Goal: Check status: Check status

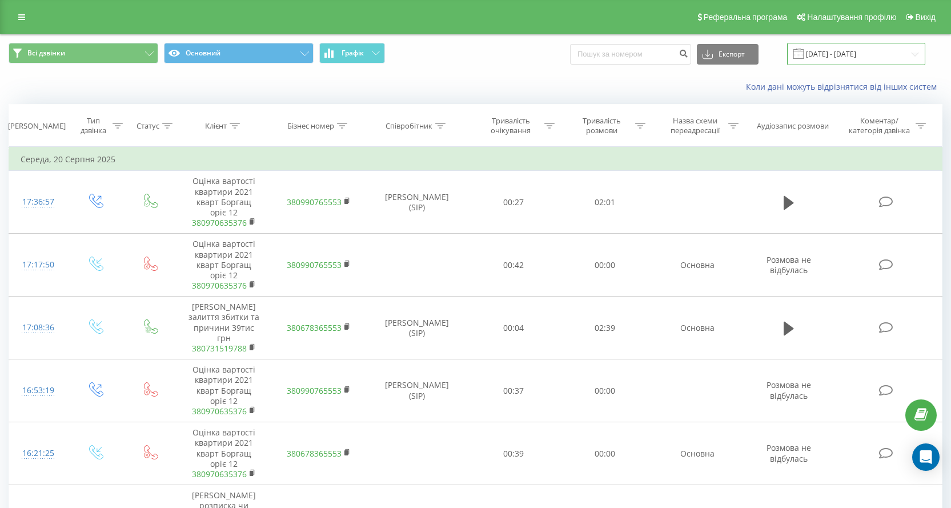
click at [844, 53] on input "20.08.2025 - 20.08.2025" at bounding box center [856, 54] width 138 height 22
click at [841, 49] on input "20.08.2025 - 20.08.2025" at bounding box center [856, 54] width 138 height 22
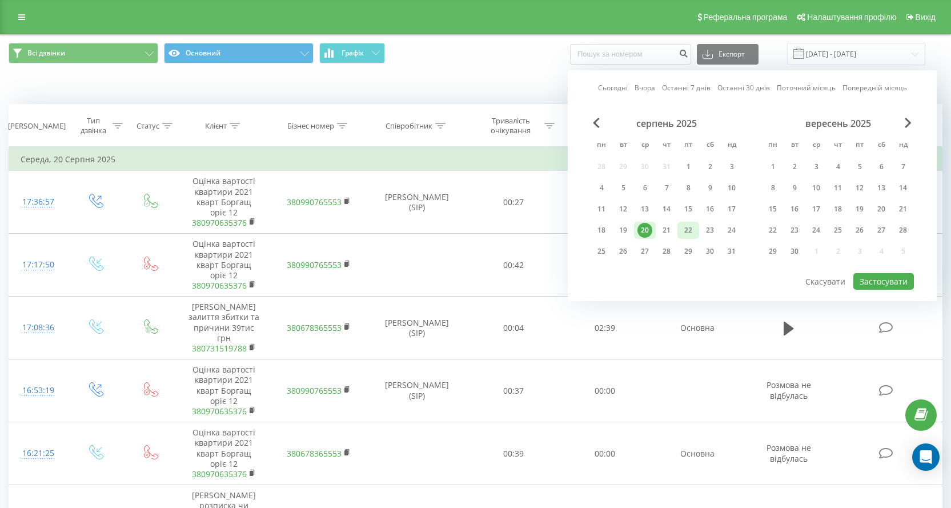
click at [686, 231] on div "22" at bounding box center [688, 230] width 15 height 15
click at [874, 279] on button "Застосувати" at bounding box center [884, 281] width 61 height 17
type input "[DATE] - [DATE]"
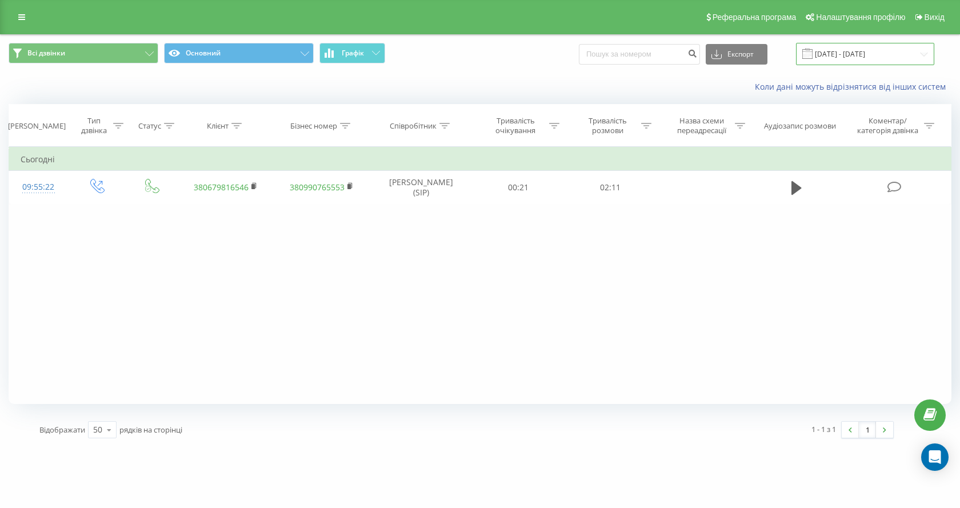
click at [834, 51] on input "[DATE] - [DATE]" at bounding box center [865, 54] width 138 height 22
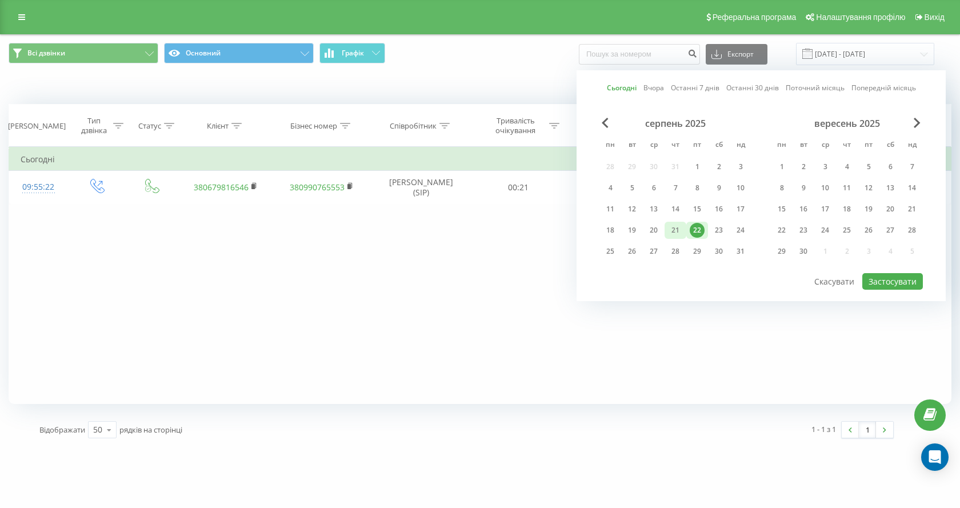
click at [672, 231] on div "21" at bounding box center [675, 230] width 15 height 15
click at [878, 282] on button "Застосувати" at bounding box center [892, 281] width 61 height 17
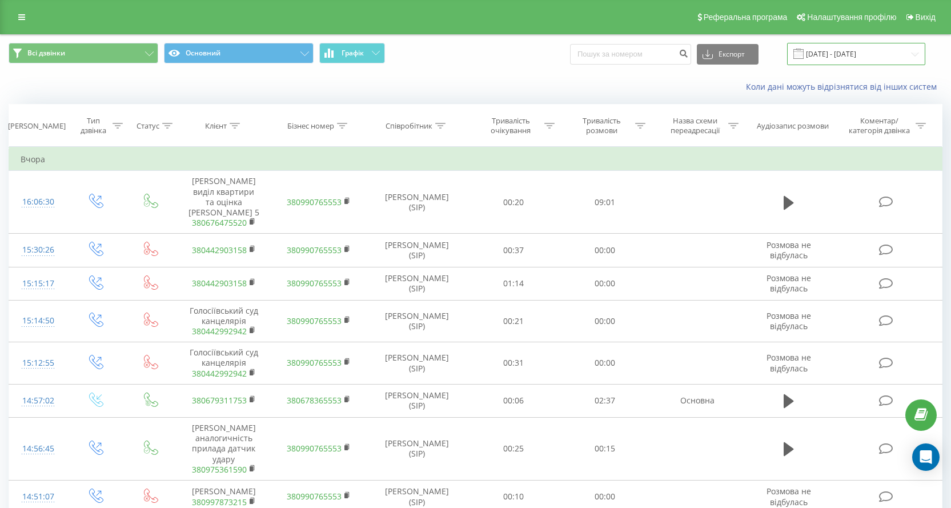
click at [843, 53] on input "21.08.2025 - 21.08.2025" at bounding box center [856, 54] width 138 height 22
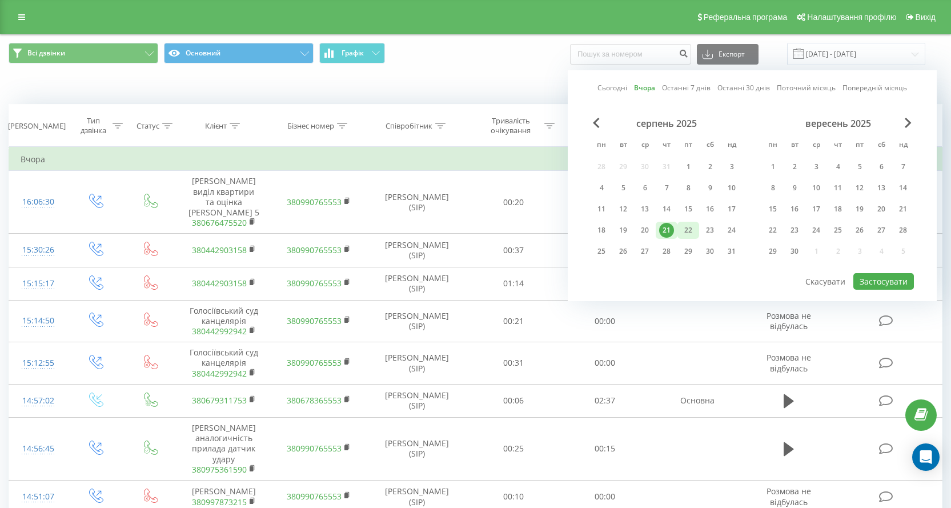
click at [684, 236] on div "22" at bounding box center [688, 230] width 15 height 15
click at [878, 281] on button "Застосувати" at bounding box center [884, 281] width 61 height 17
type input "[DATE] - [DATE]"
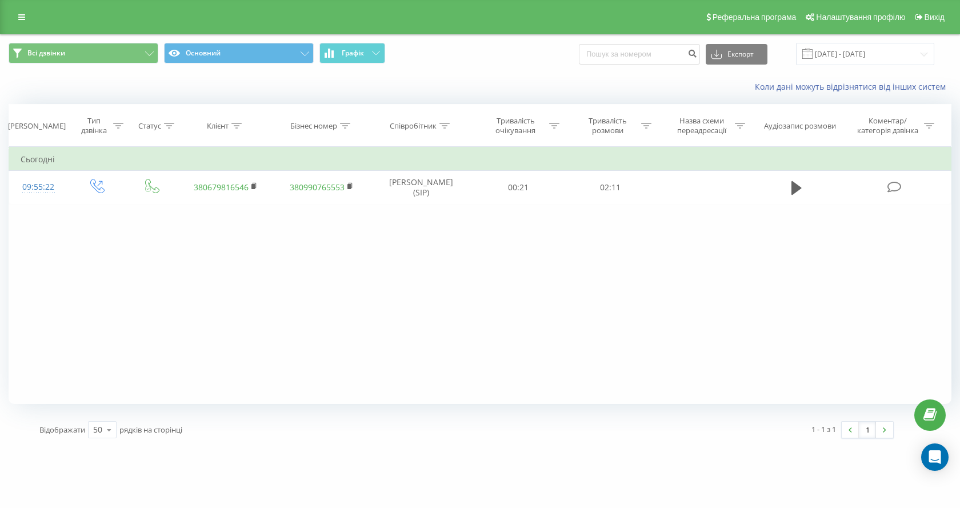
click at [131, 277] on div "Фільтрувати за умовою Дорівнює Введіть значення Скасувати OK Фільтрувати за умо…" at bounding box center [480, 275] width 943 height 257
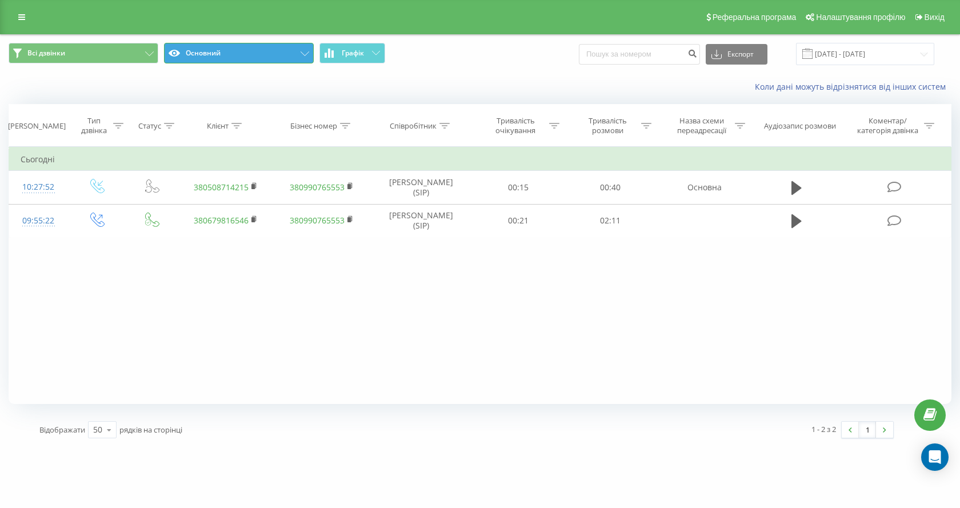
click at [212, 54] on button "Основний" at bounding box center [239, 53] width 150 height 21
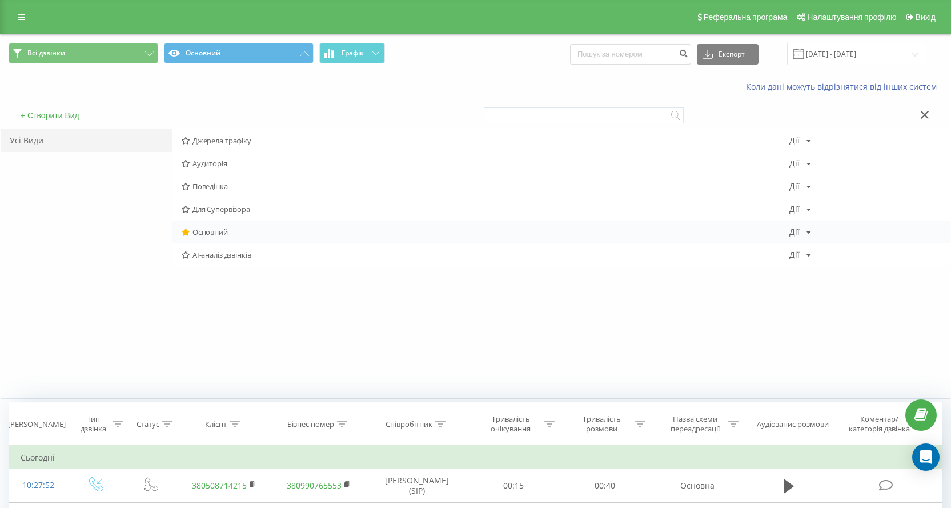
click at [218, 231] on span "Основний" at bounding box center [486, 232] width 608 height 8
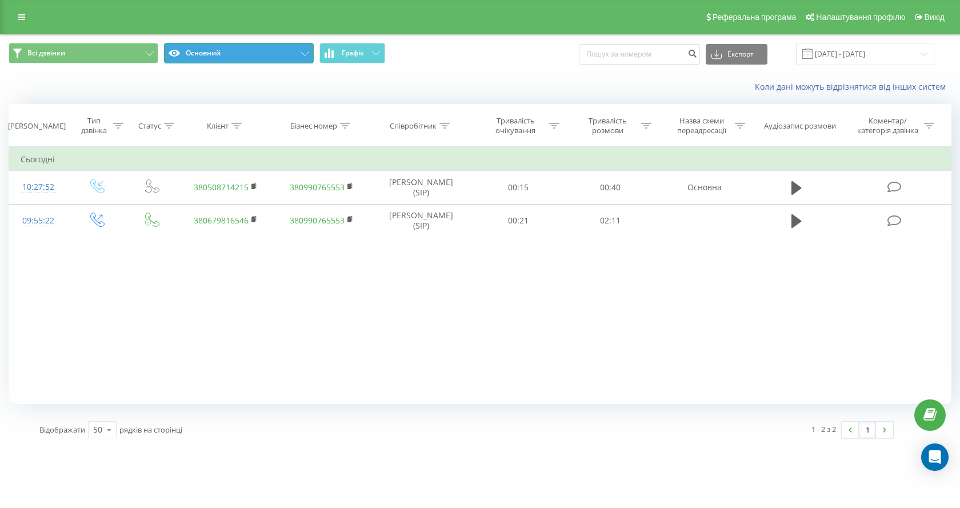
click at [303, 51] on button "Основний" at bounding box center [239, 53] width 150 height 21
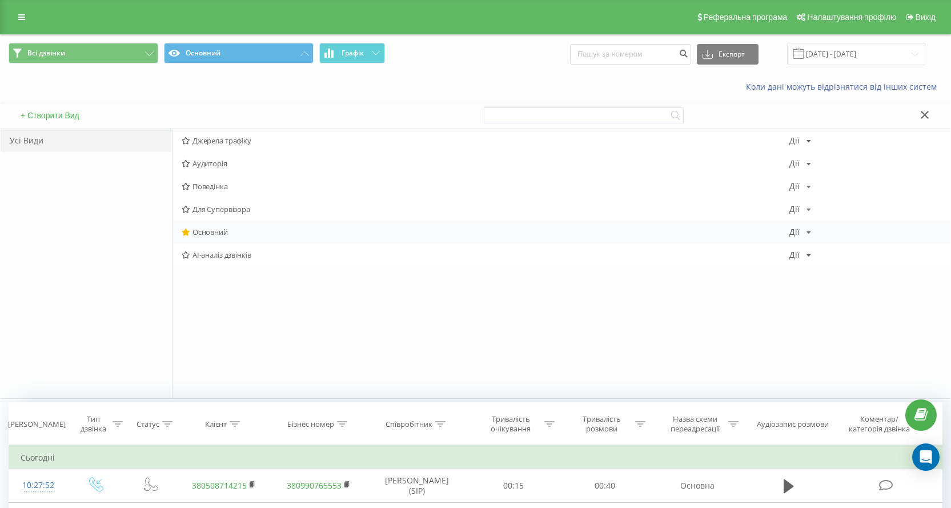
click at [223, 235] on span "Основний" at bounding box center [486, 232] width 608 height 8
